Goal: Find specific page/section: Find specific page/section

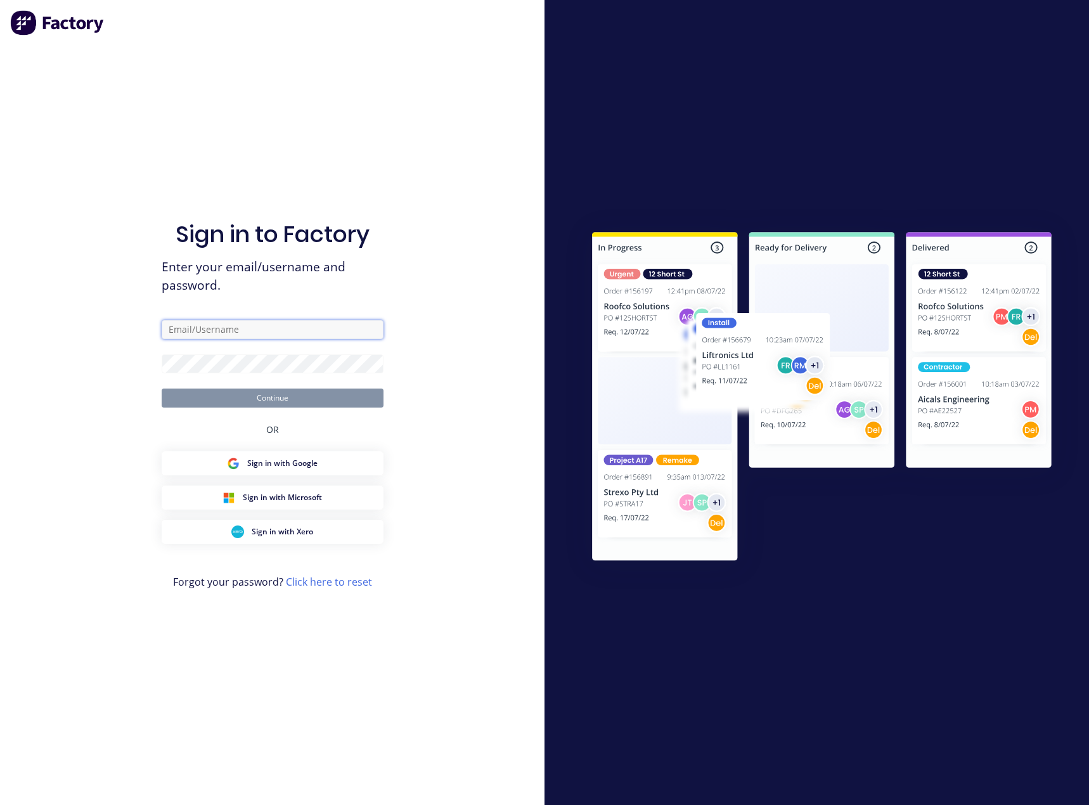
type input "[PERSON_NAME][EMAIL_ADDRESS][DOMAIN_NAME]"
click at [303, 402] on button "Continue" at bounding box center [273, 398] width 222 height 19
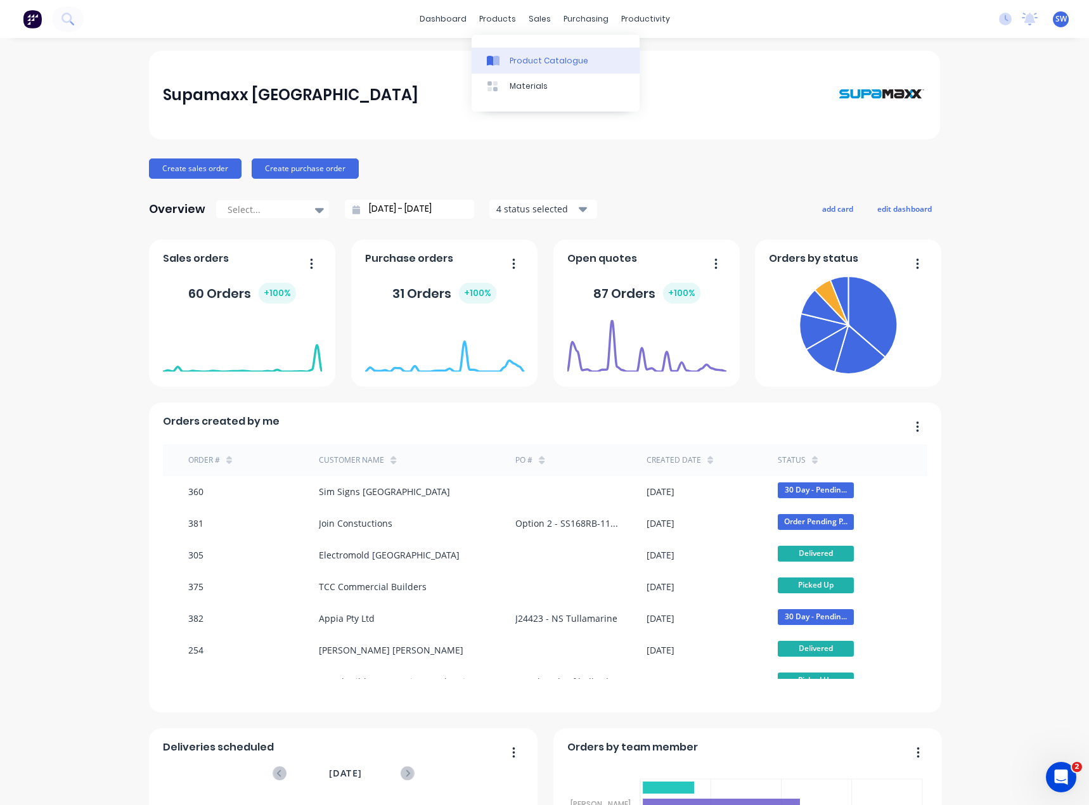
click at [524, 63] on div "Product Catalogue" at bounding box center [549, 60] width 79 height 11
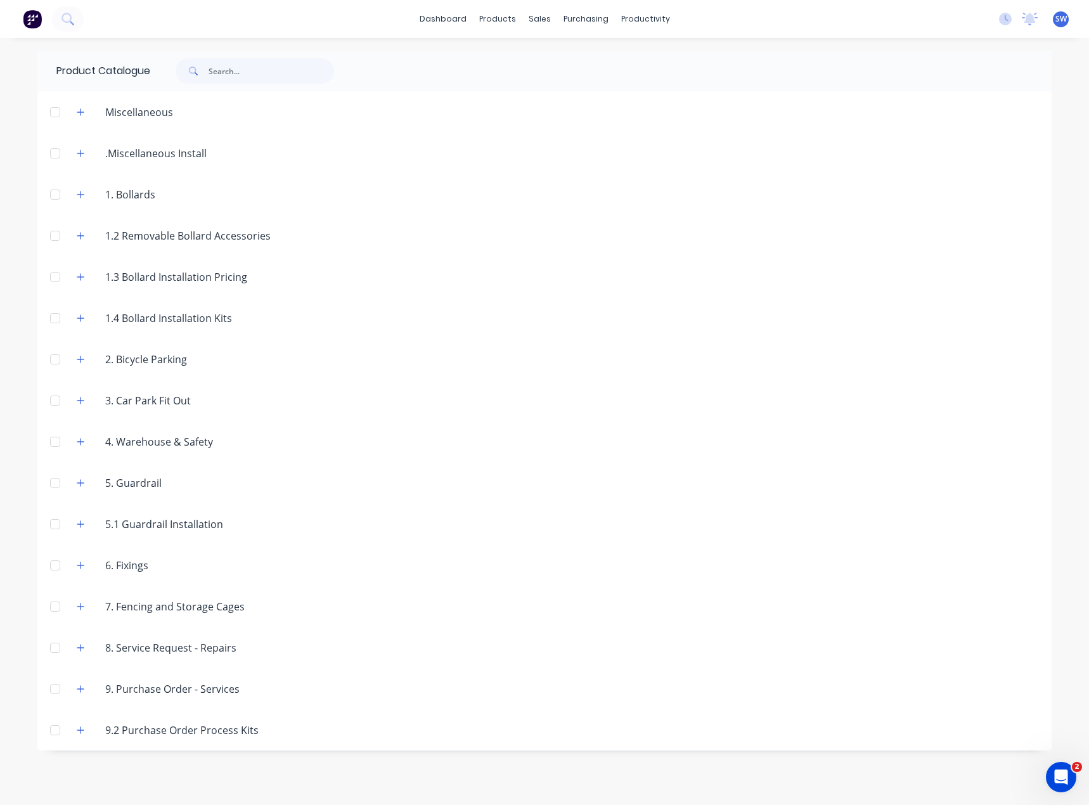
click at [125, 364] on div "2. Bicycle Parking" at bounding box center [146, 359] width 102 height 15
click at [84, 363] on icon "button" at bounding box center [81, 359] width 8 height 9
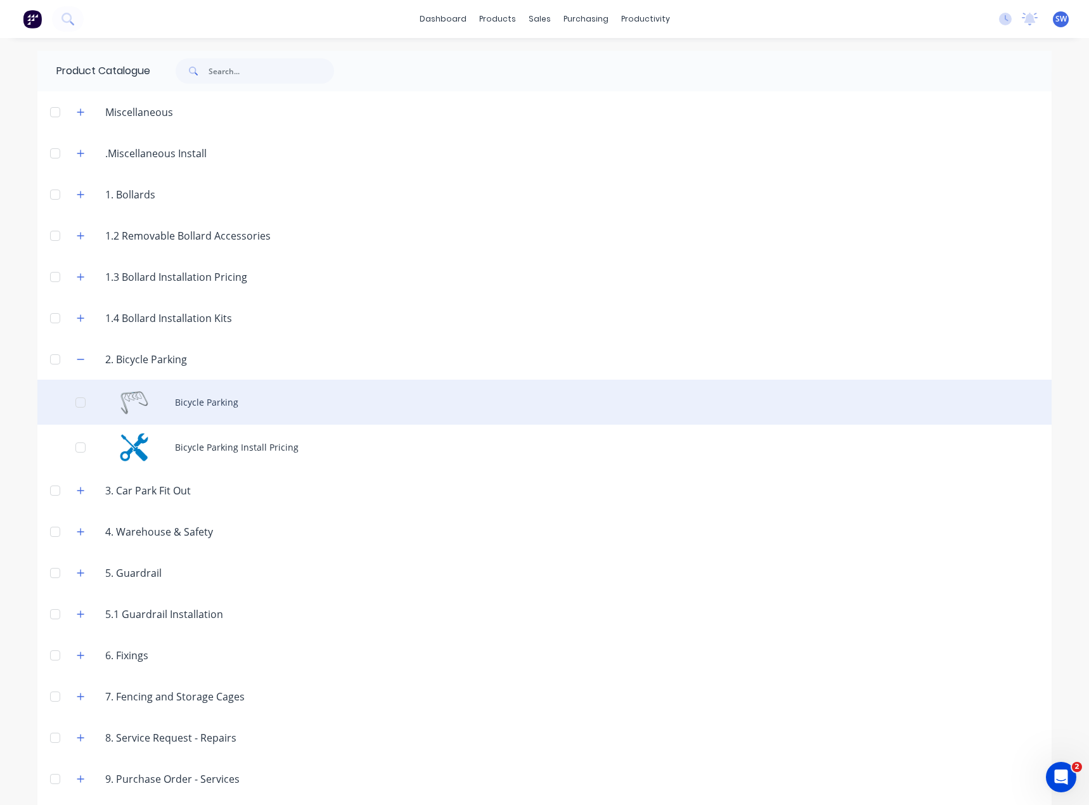
click at [187, 401] on div "Bicycle Parking" at bounding box center [544, 402] width 1014 height 45
